Goal: Transaction & Acquisition: Purchase product/service

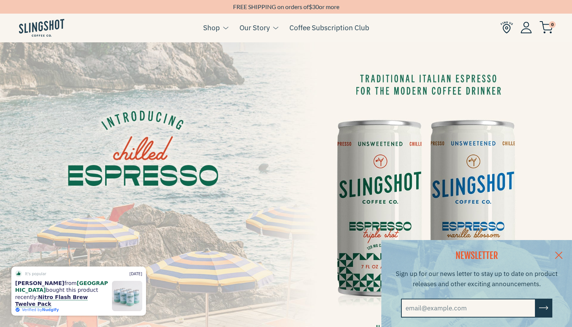
click at [562, 253] on link at bounding box center [559, 254] width 27 height 29
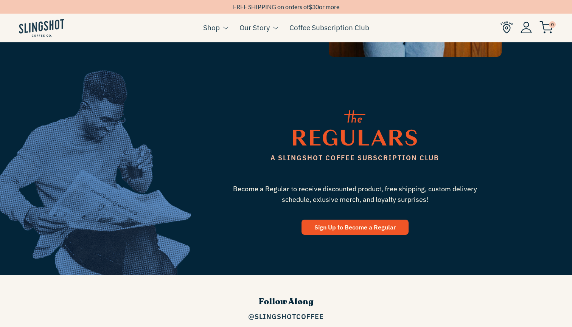
scroll to position [873, 0]
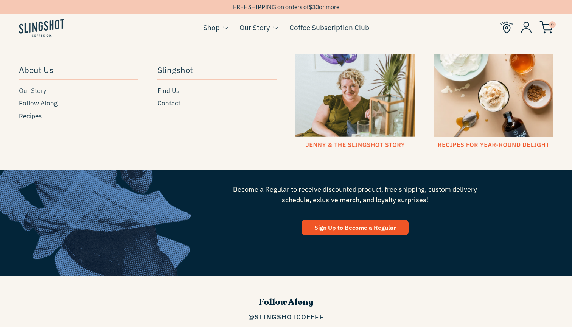
click at [31, 88] on span "Our Story" at bounding box center [32, 91] width 27 height 10
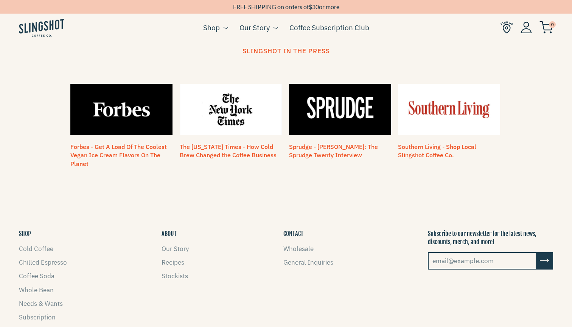
scroll to position [358, 0]
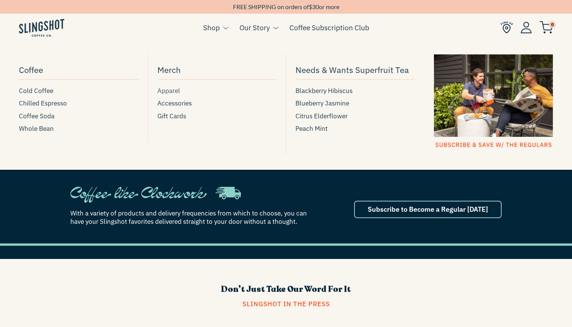
click at [173, 89] on span "Apparel" at bounding box center [168, 91] width 23 height 10
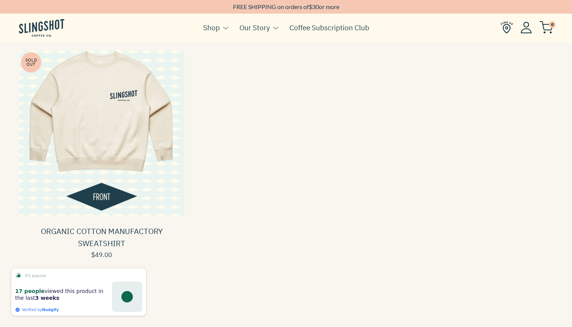
scroll to position [80, 0]
click at [111, 137] on span at bounding box center [101, 132] width 165 height 165
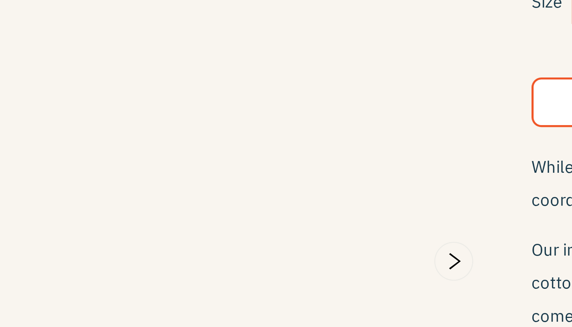
scroll to position [6, 0]
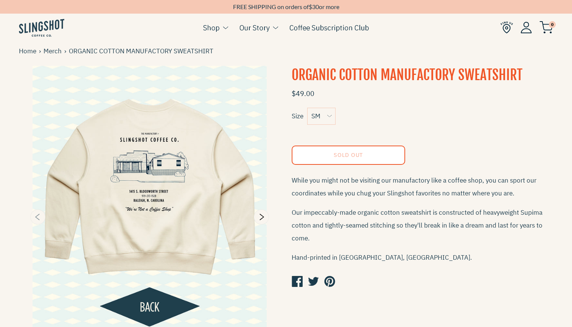
click at [38, 220] on icon "Previous" at bounding box center [37, 217] width 5 height 6
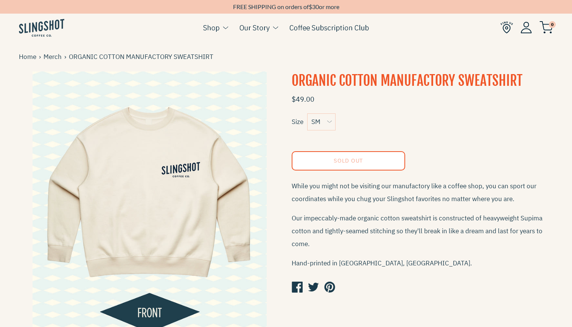
scroll to position [0, 0]
